Goal: Check status: Check status

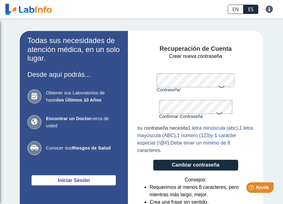
click at [218, 87] on icon at bounding box center [221, 86] width 7 height 12
click at [218, 87] on icon at bounding box center [221, 85] width 7 height 11
click at [218, 84] on icon at bounding box center [221, 86] width 7 height 12
click at [216, 114] on icon at bounding box center [219, 113] width 7 height 12
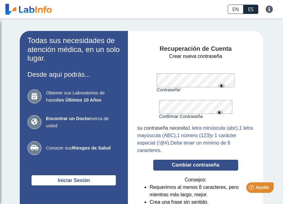
click at [209, 165] on button "Cambiar contraseña" at bounding box center [195, 164] width 85 height 11
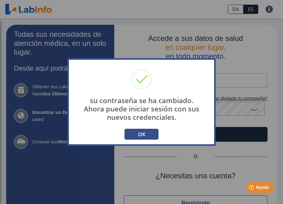
click at [147, 132] on button "OK" at bounding box center [142, 134] width 34 height 11
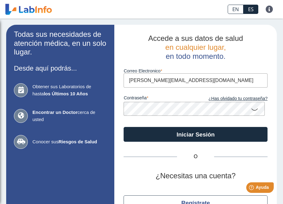
type input "[PERSON_NAME][EMAIL_ADDRESS][DOMAIN_NAME]"
click at [251, 110] on icon at bounding box center [254, 109] width 7 height 12
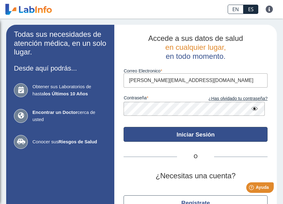
click at [227, 134] on button "Iniciar Sesión" at bounding box center [196, 134] width 144 height 15
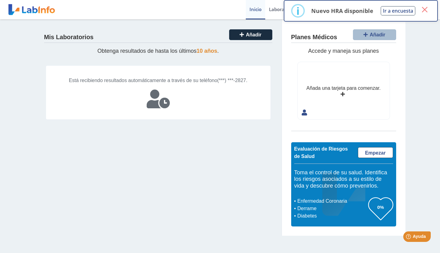
click at [283, 10] on button "×" at bounding box center [424, 9] width 11 height 11
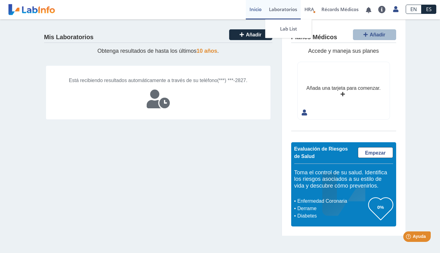
click at [283, 10] on link "Laboratorios" at bounding box center [283, 9] width 36 height 19
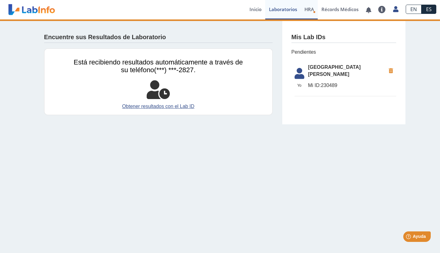
click at [283, 16] on link "HRA Evaluación de Riesgos de Salud" at bounding box center [309, 9] width 17 height 19
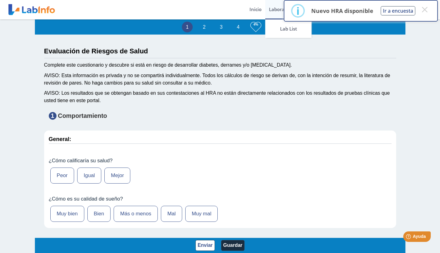
click at [280, 12] on link "Laboratorios" at bounding box center [283, 9] width 36 height 19
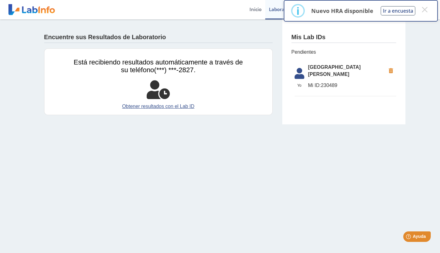
click at [283, 69] on span "[GEOGRAPHIC_DATA][PERSON_NAME]" at bounding box center [347, 71] width 78 height 15
click at [283, 82] on span "Mi ID: 230489" at bounding box center [347, 85] width 78 height 7
click at [283, 83] on span "Mi ID:" at bounding box center [314, 85] width 13 height 5
click at [283, 69] on span "[GEOGRAPHIC_DATA][PERSON_NAME]" at bounding box center [347, 71] width 78 height 15
click at [283, 70] on icon at bounding box center [299, 75] width 17 height 15
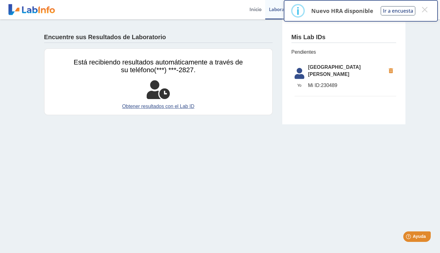
click at [283, 69] on icon at bounding box center [299, 75] width 17 height 15
click at [159, 105] on link "Obtener resultados con el Lab ID" at bounding box center [158, 106] width 169 height 7
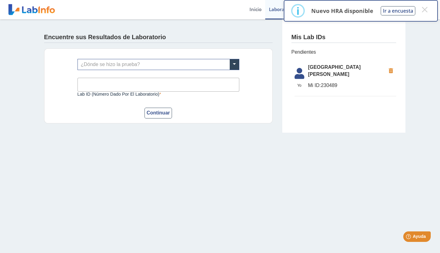
click at [124, 52] on div "¿Dónde se hizo la prueba? Lab ID (número dado por el laboratorio) Este campo es…" at bounding box center [158, 86] width 229 height 75
click at [123, 84] on input "Lab ID (número dado por el laboratorio)" at bounding box center [159, 85] width 162 height 14
type input "243934"
click at [158, 113] on button "Continuar" at bounding box center [159, 113] width 28 height 11
click at [160, 110] on button "Continuar" at bounding box center [159, 113] width 28 height 11
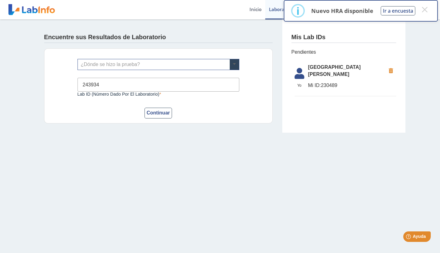
click at [231, 62] on span at bounding box center [234, 64] width 9 height 11
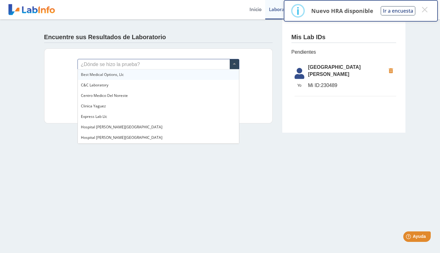
click at [169, 59] on input "text" at bounding box center [158, 64] width 161 height 11
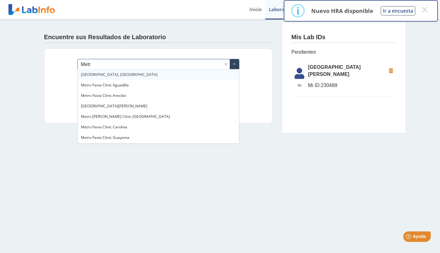
type input "Metro"
click at [148, 106] on div "[GEOGRAPHIC_DATA][PERSON_NAME]" at bounding box center [158, 106] width 161 height 11
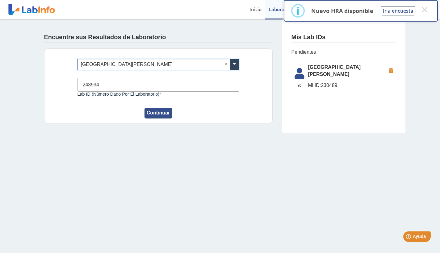
click at [163, 112] on button "Continuar" at bounding box center [159, 113] width 28 height 11
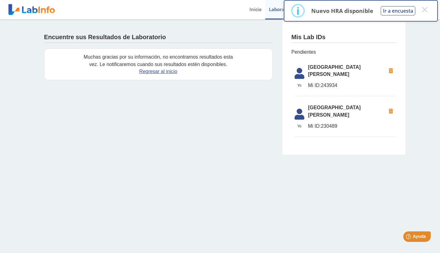
click at [283, 67] on span "[GEOGRAPHIC_DATA][PERSON_NAME]" at bounding box center [347, 71] width 78 height 15
click at [283, 104] on span "[GEOGRAPHIC_DATA][PERSON_NAME]" at bounding box center [347, 111] width 78 height 15
click at [283, 68] on icon at bounding box center [299, 75] width 17 height 15
click at [283, 12] on button "×" at bounding box center [424, 9] width 11 height 11
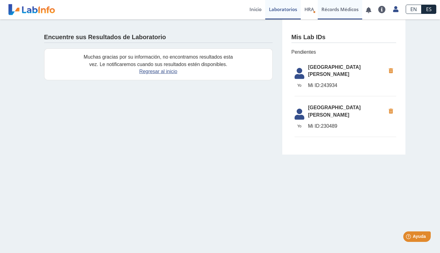
click at [283, 9] on link "Récords Médicos" at bounding box center [340, 9] width 44 height 19
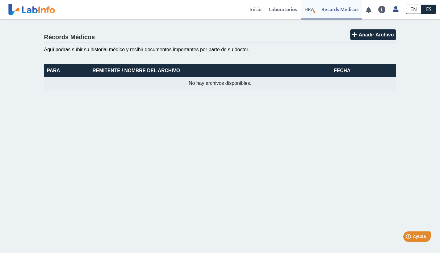
click at [283, 11] on span "HRA" at bounding box center [310, 9] width 10 height 6
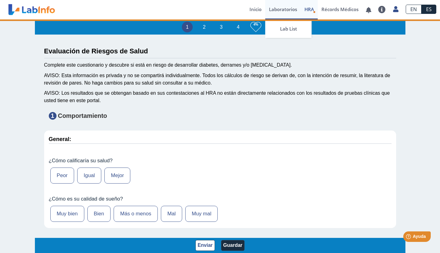
click at [283, 10] on link "Laboratorios" at bounding box center [283, 9] width 36 height 19
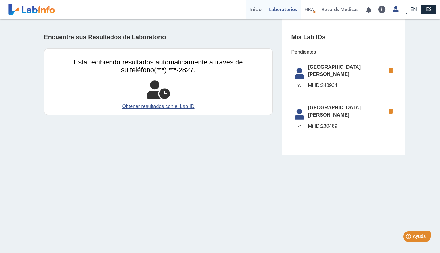
click at [258, 9] on link "Inicio" at bounding box center [255, 9] width 19 height 19
